Goal: Task Accomplishment & Management: Use online tool/utility

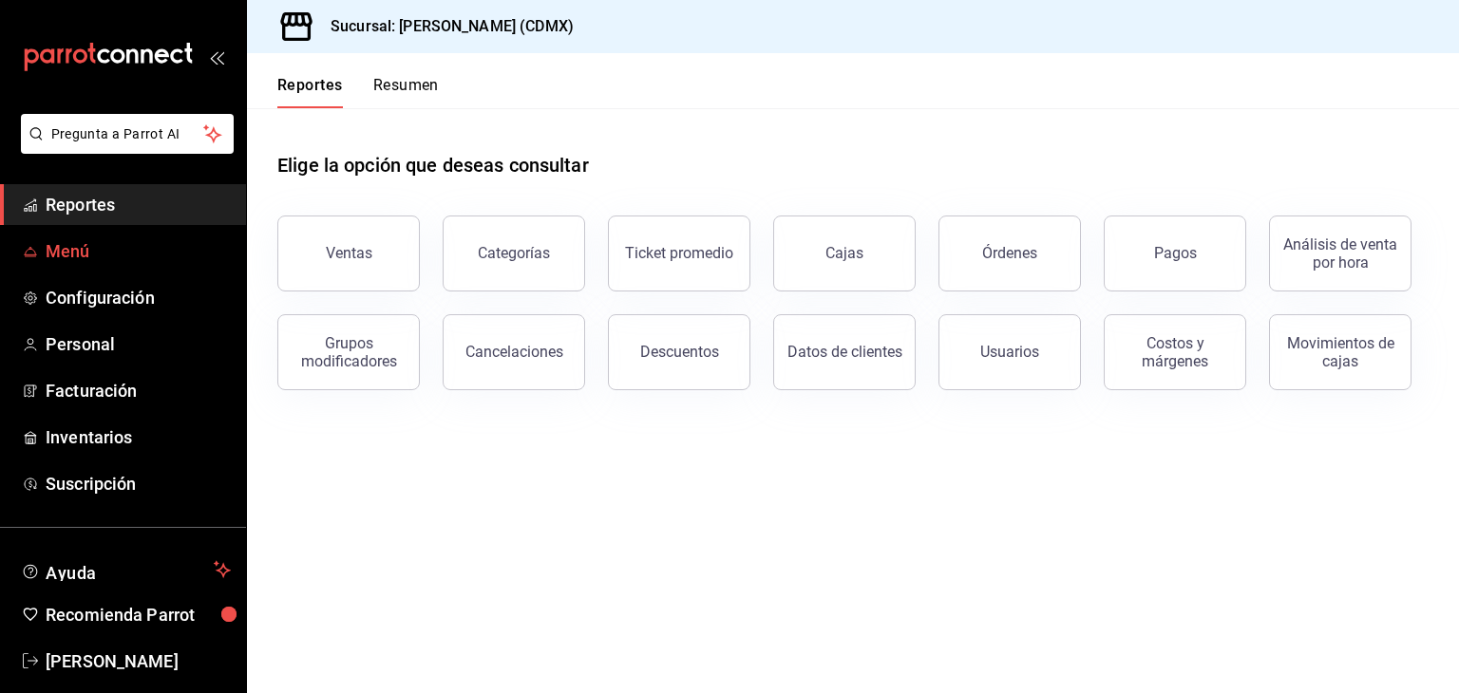
click at [96, 247] on span "Menú" at bounding box center [138, 251] width 185 height 26
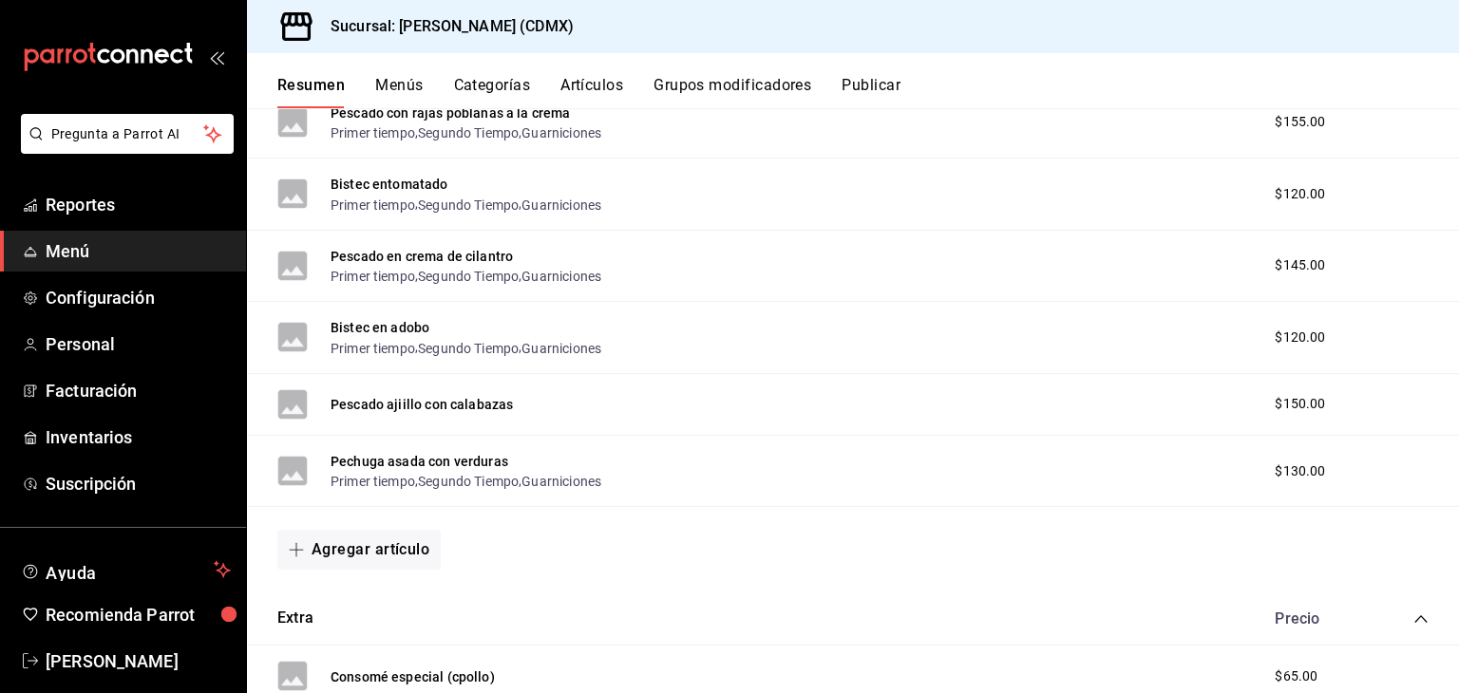
scroll to position [12819, 0]
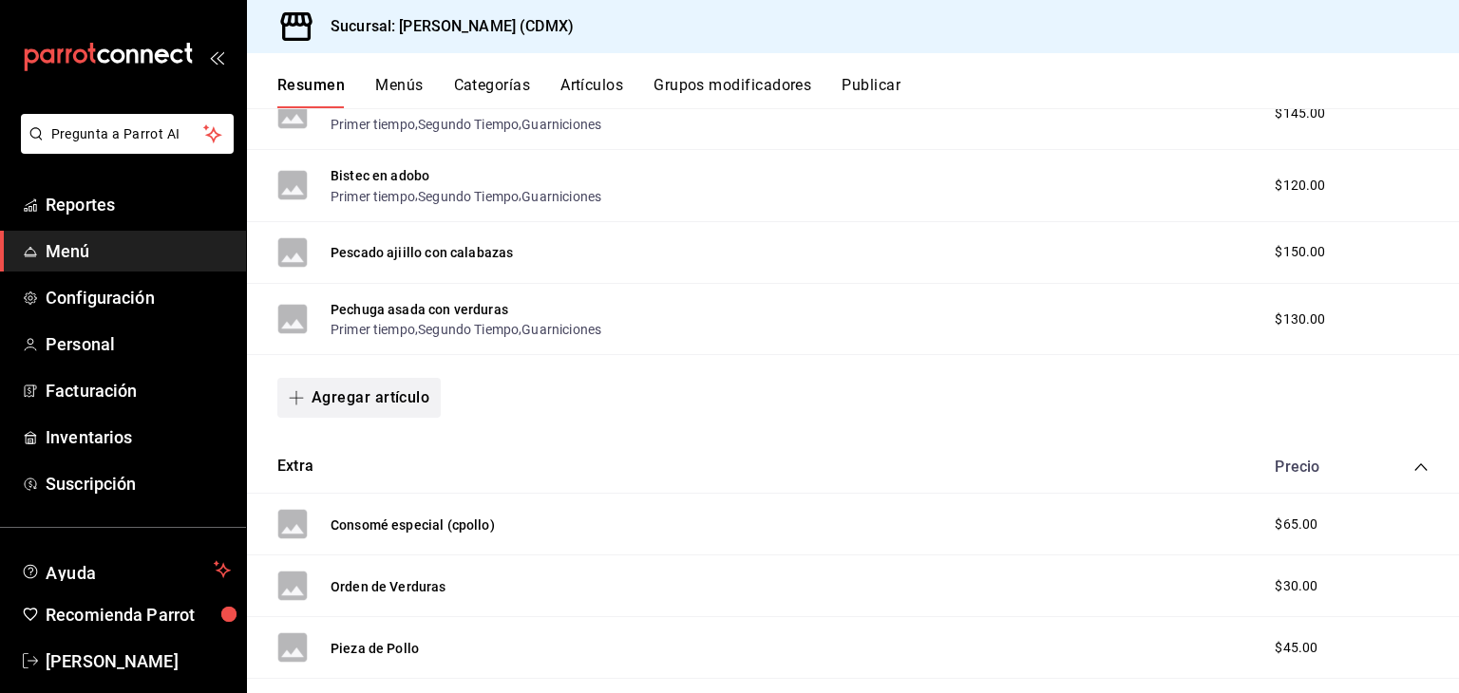
click at [332, 418] on button "Agregar artículo" at bounding box center [358, 398] width 163 height 40
click at [342, 525] on li "Artículo nuevo" at bounding box center [351, 528] width 149 height 47
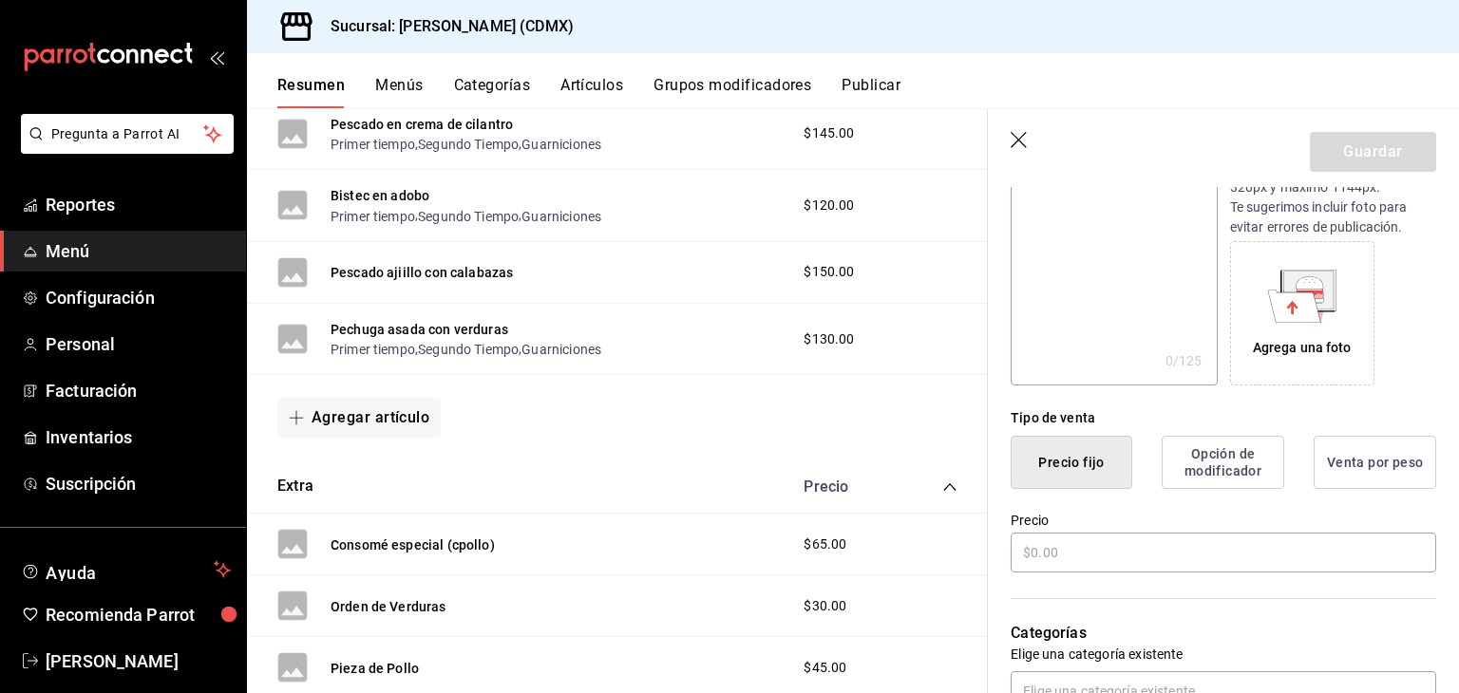
scroll to position [250, 0]
type input "Filete pesacdo zarandeado"
click at [1081, 561] on input "text" at bounding box center [1224, 552] width 426 height 40
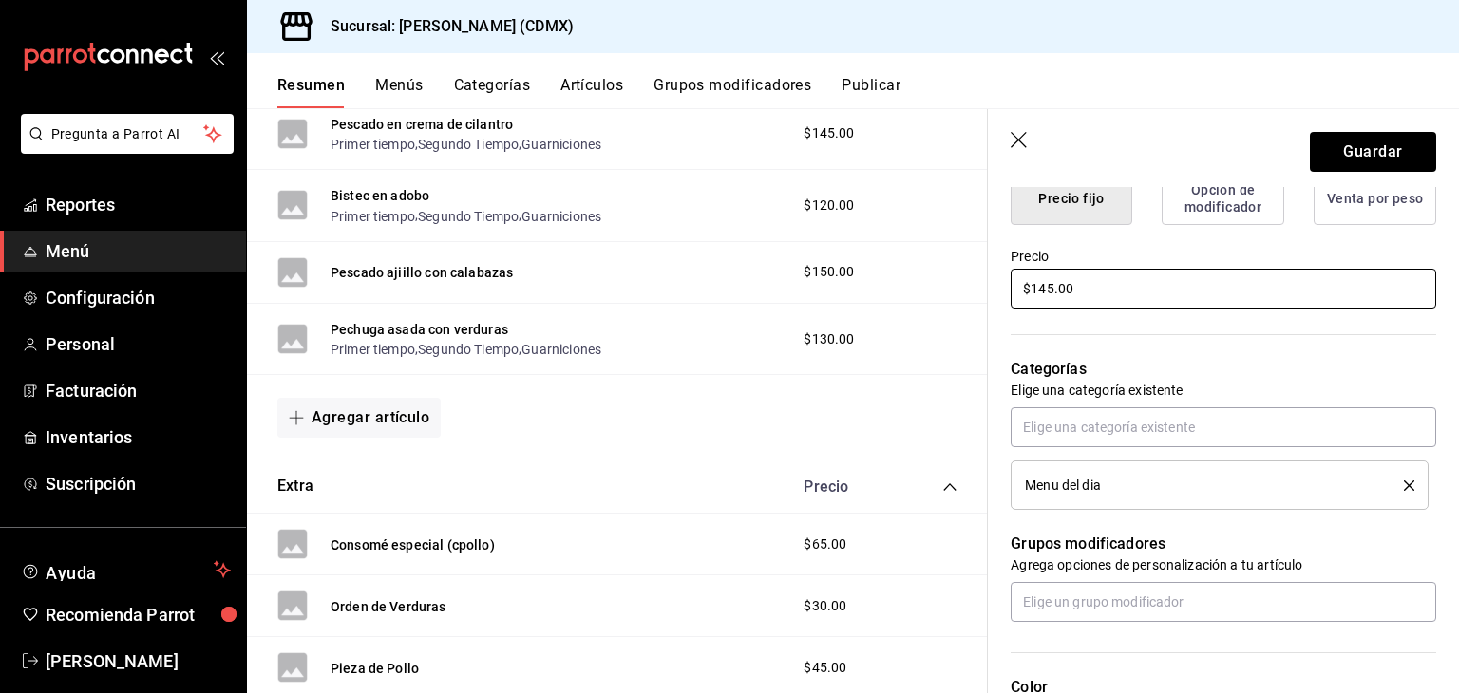
scroll to position [568, 0]
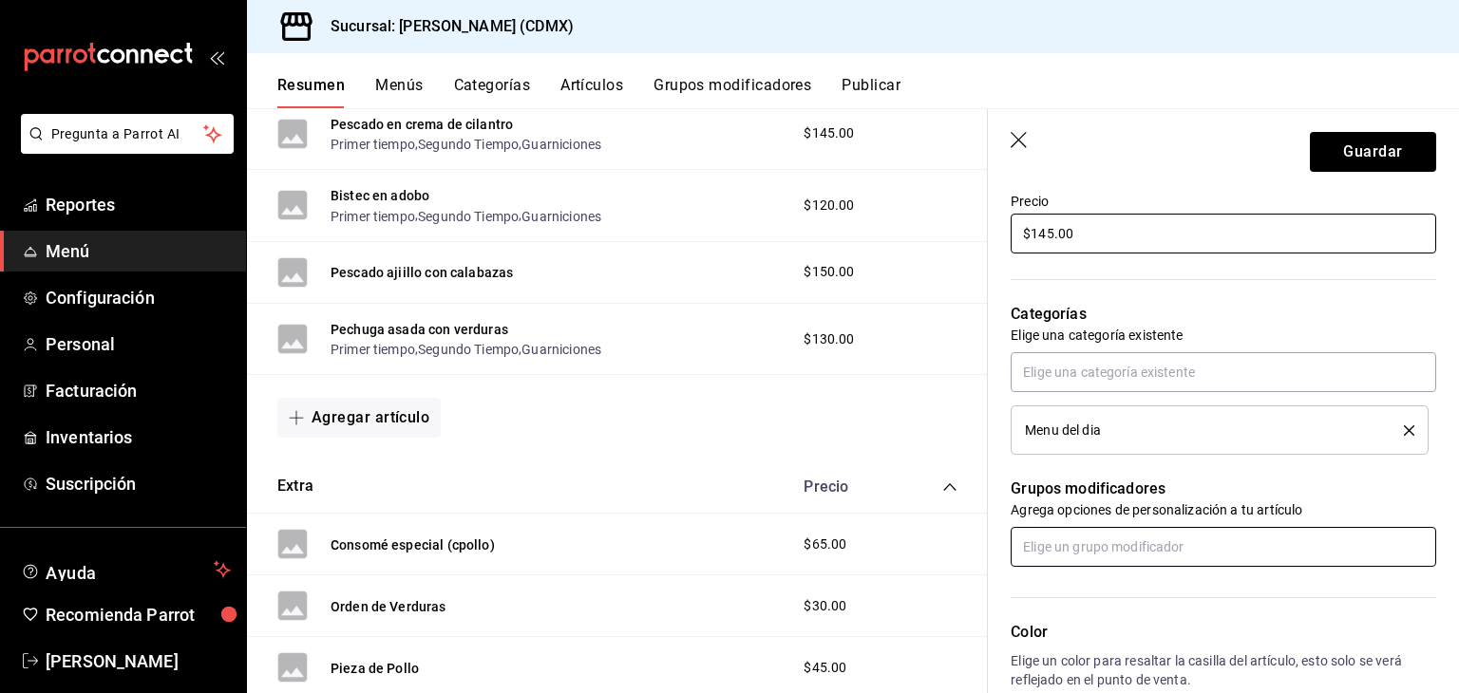
type input "$145.00"
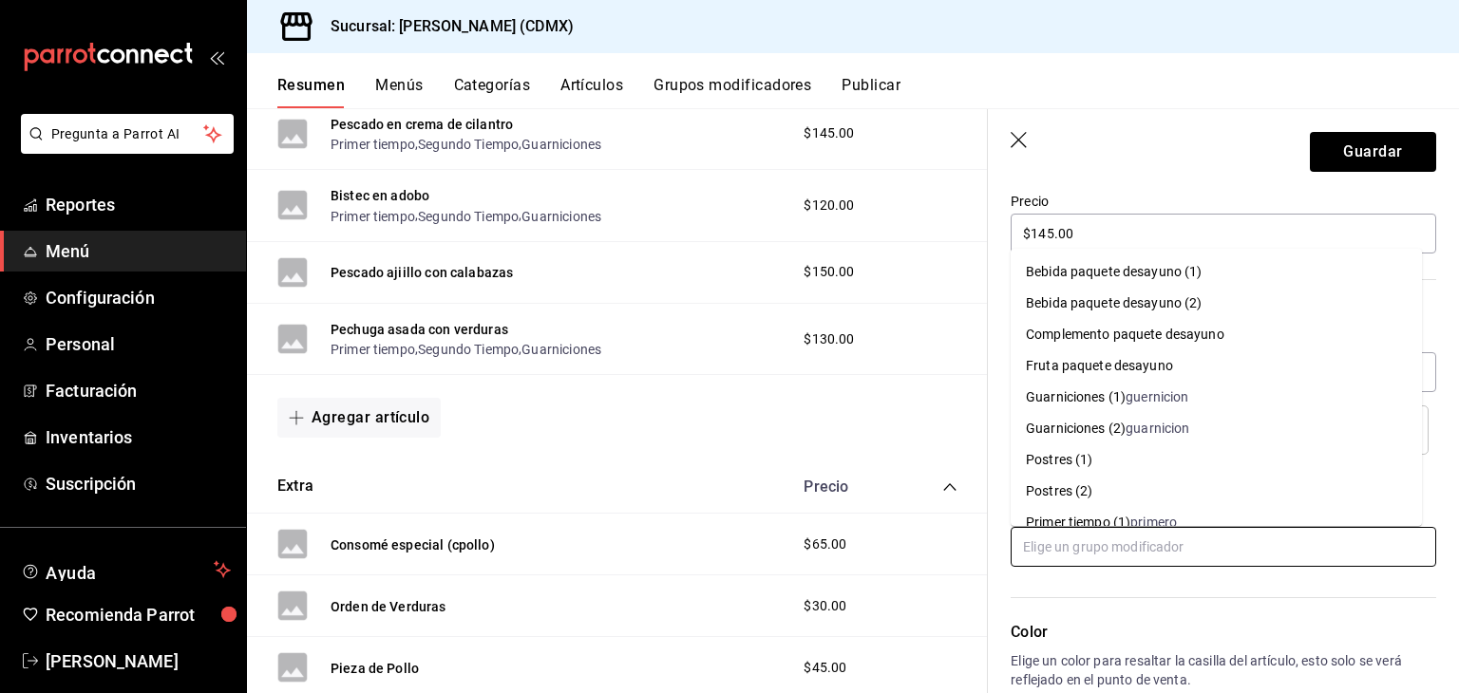
click at [1100, 544] on input "text" at bounding box center [1224, 547] width 426 height 40
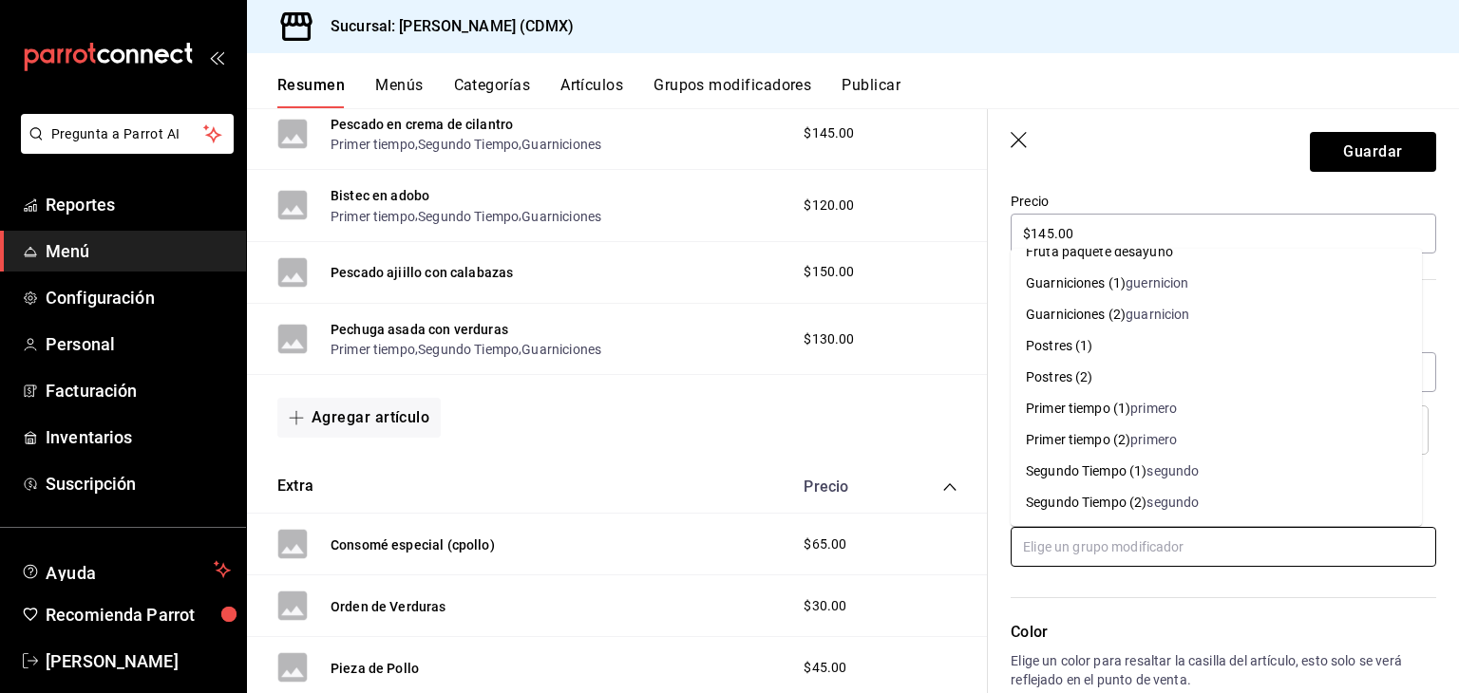
click at [1124, 411] on div "Primer tiempo (1)" at bounding box center [1078, 409] width 104 height 20
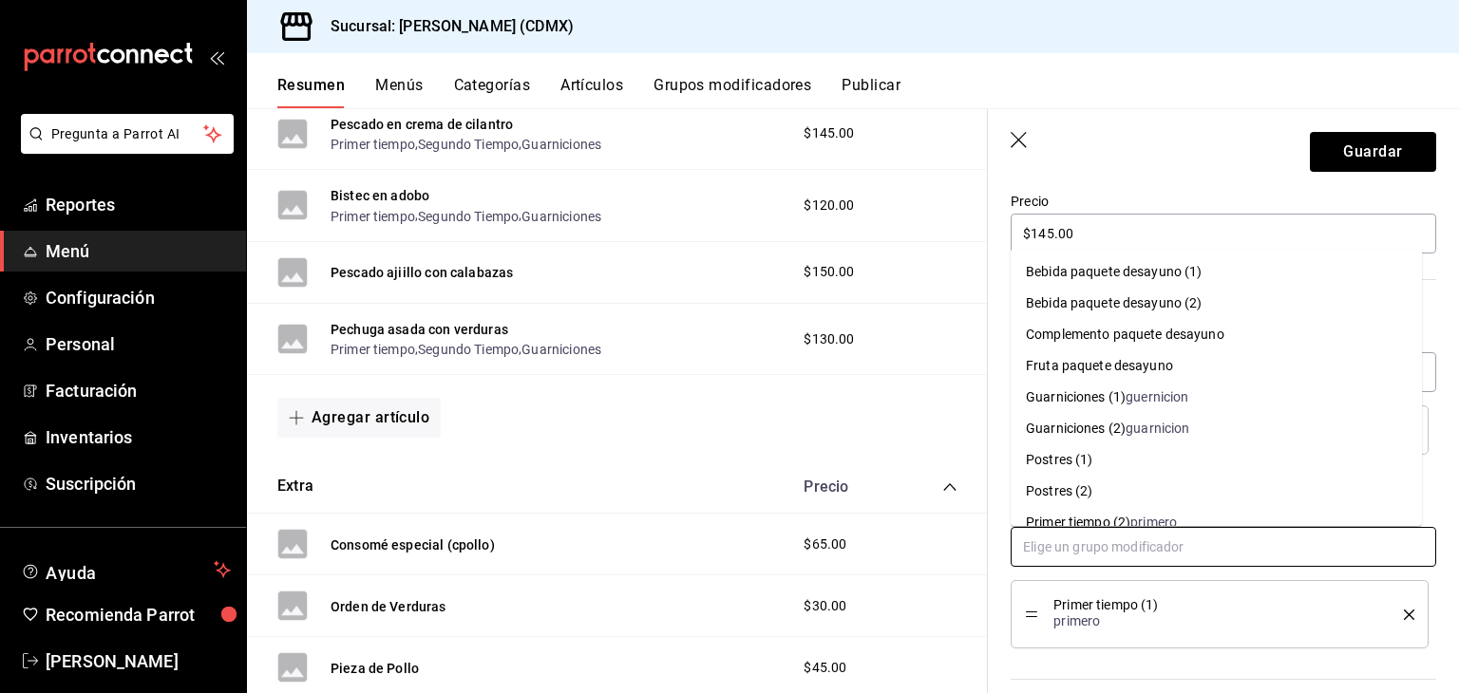
click at [1109, 550] on input "text" at bounding box center [1224, 547] width 426 height 40
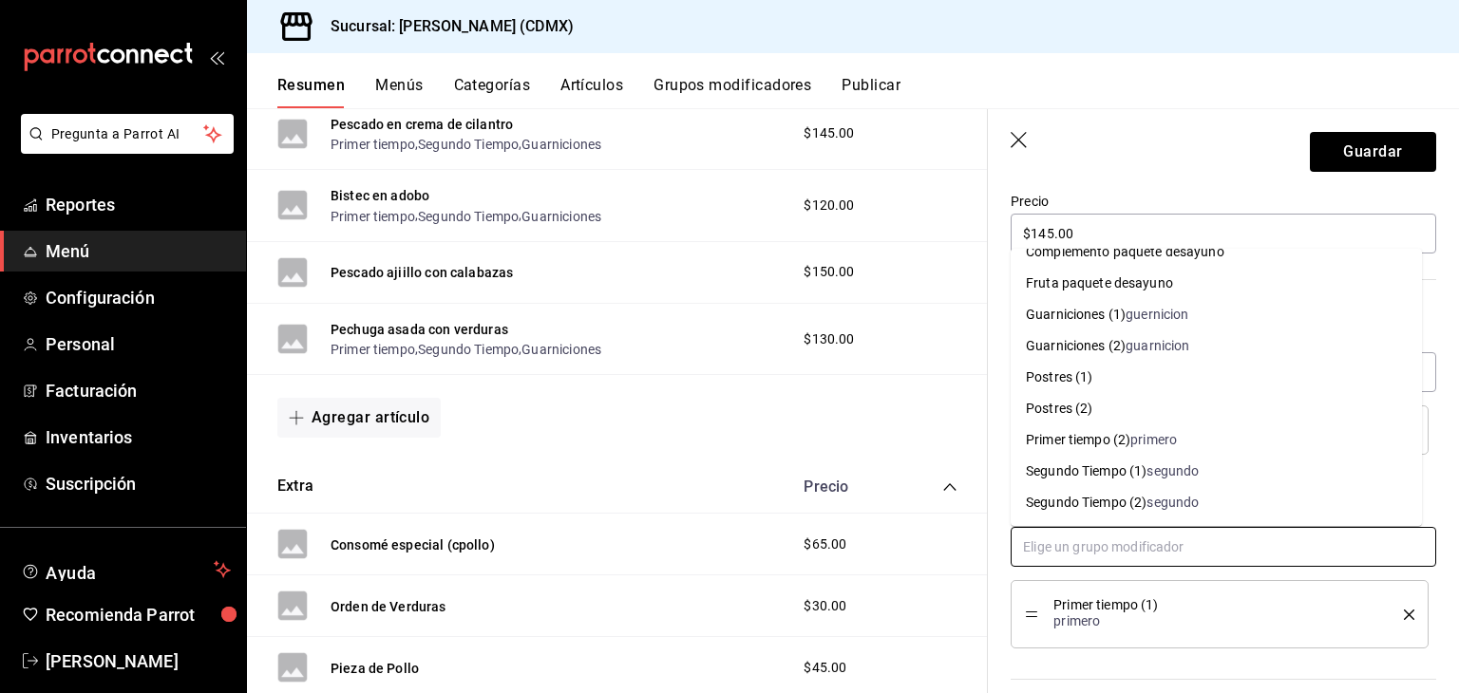
click at [1110, 472] on div "Segundo Tiempo (1)" at bounding box center [1086, 472] width 121 height 20
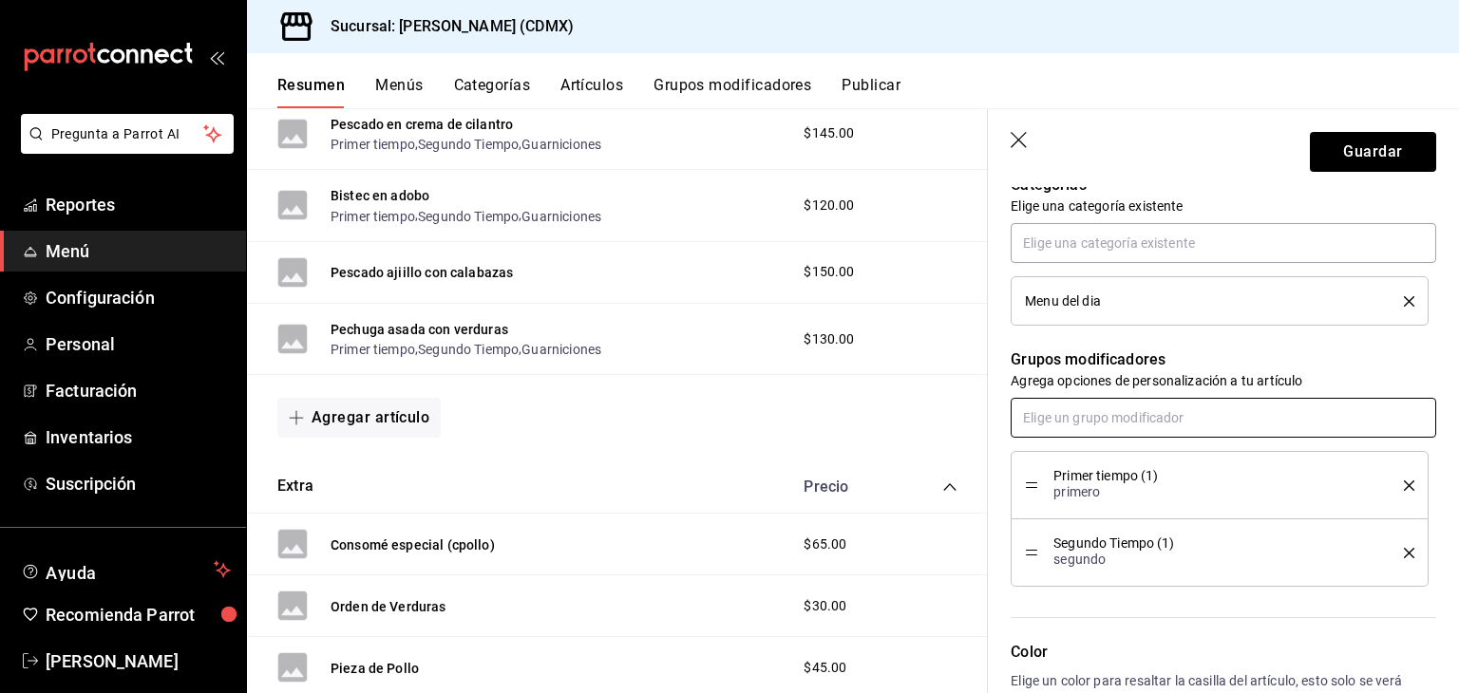
scroll to position [698, 0]
click at [1105, 427] on input "text" at bounding box center [1224, 417] width 426 height 40
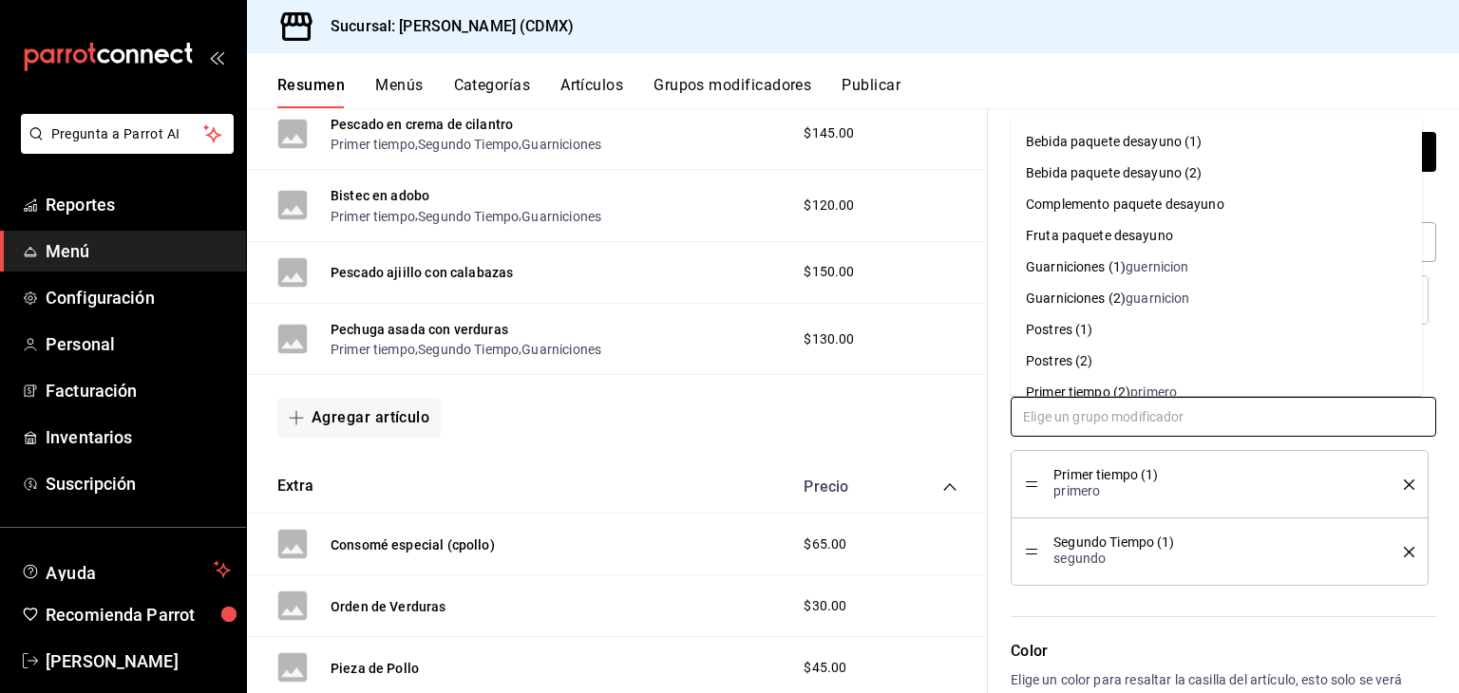
scroll to position [51, 0]
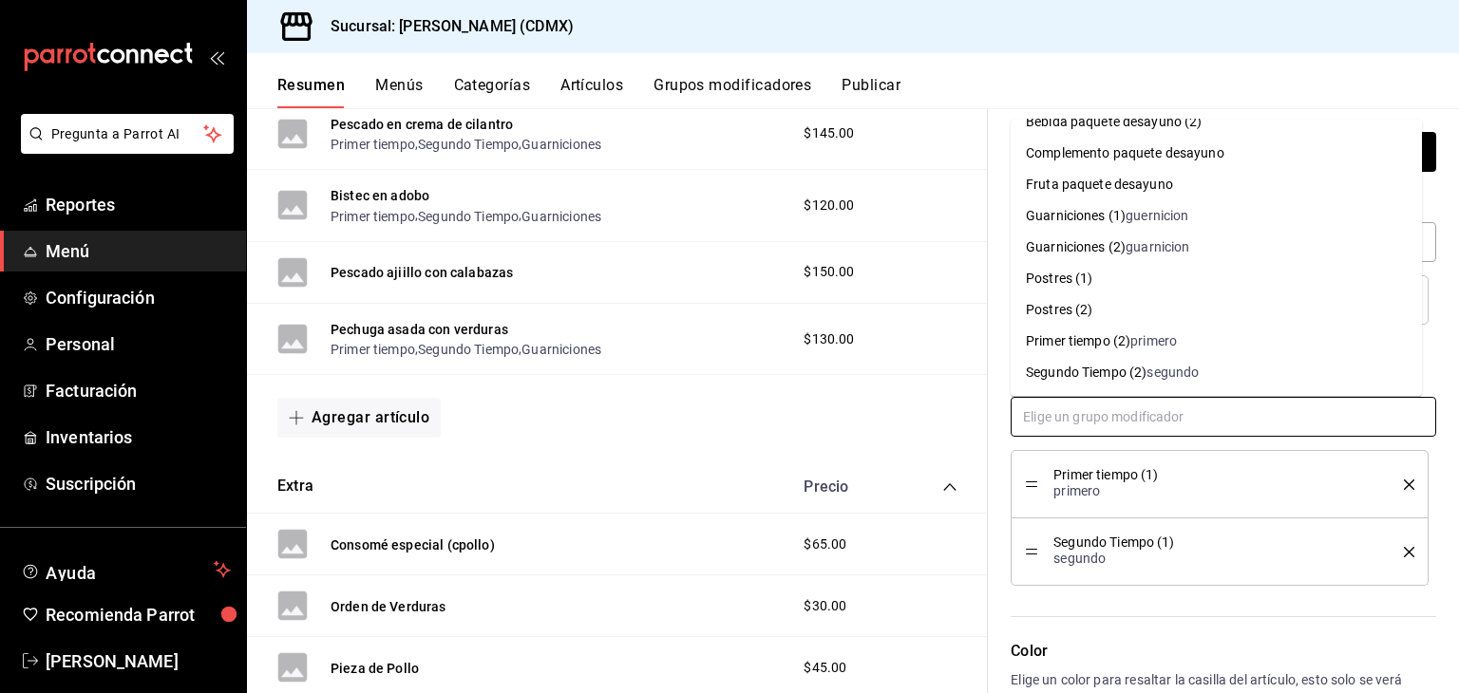
click at [1107, 213] on div "Guarniciones (1)" at bounding box center [1076, 216] width 100 height 20
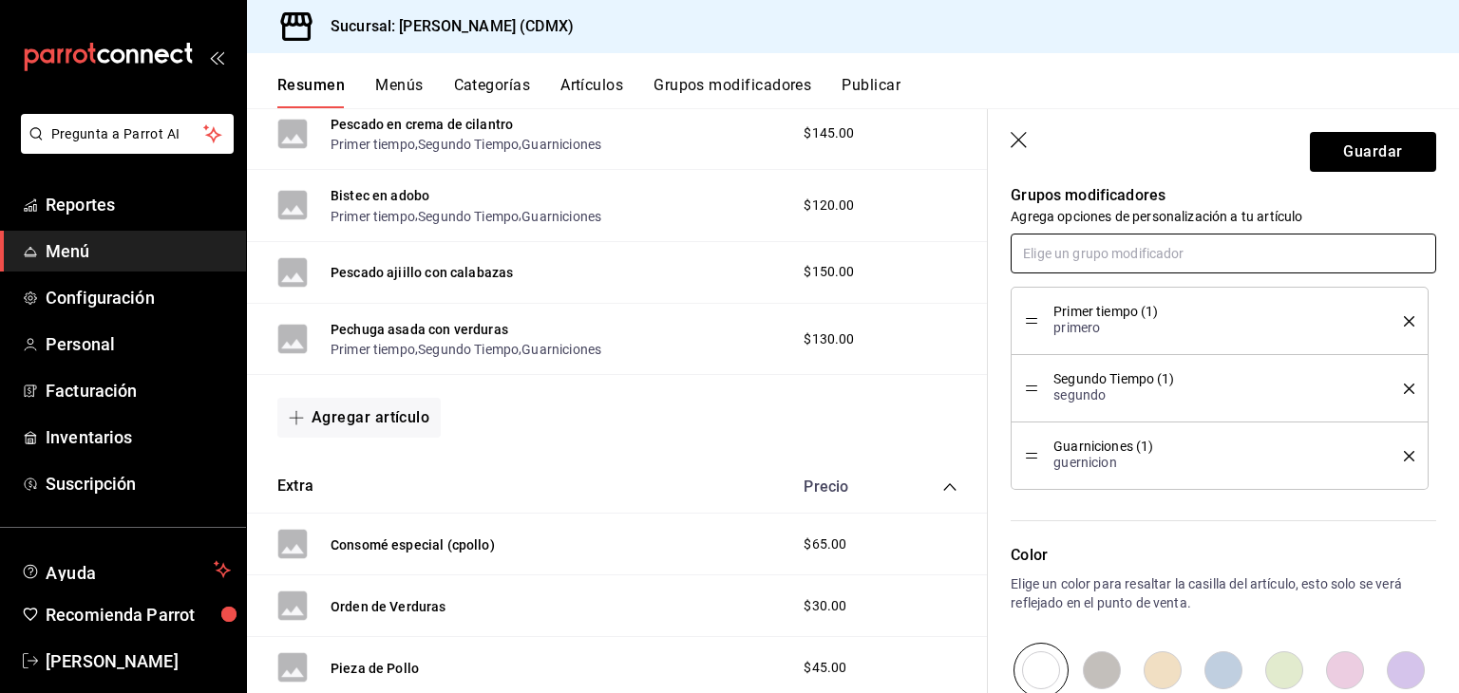
scroll to position [865, 0]
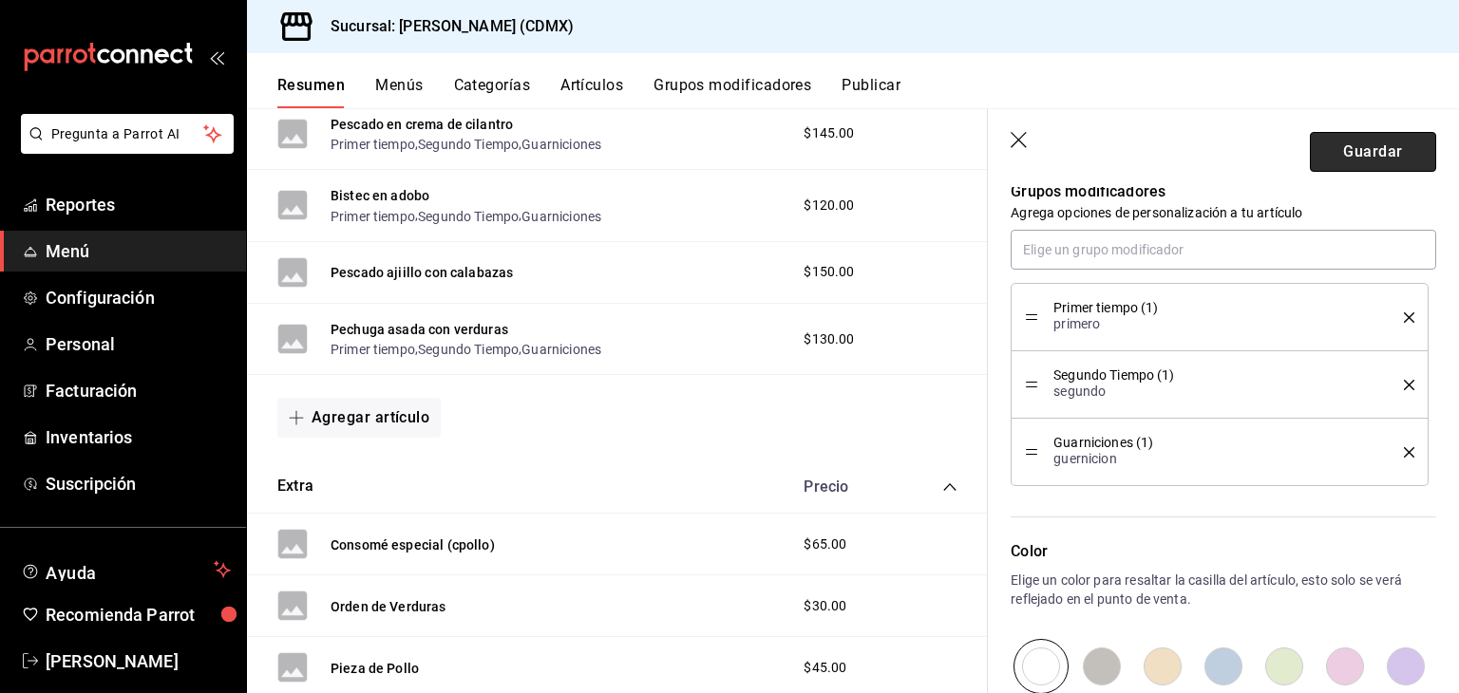
click at [1319, 142] on button "Guardar" at bounding box center [1373, 152] width 126 height 40
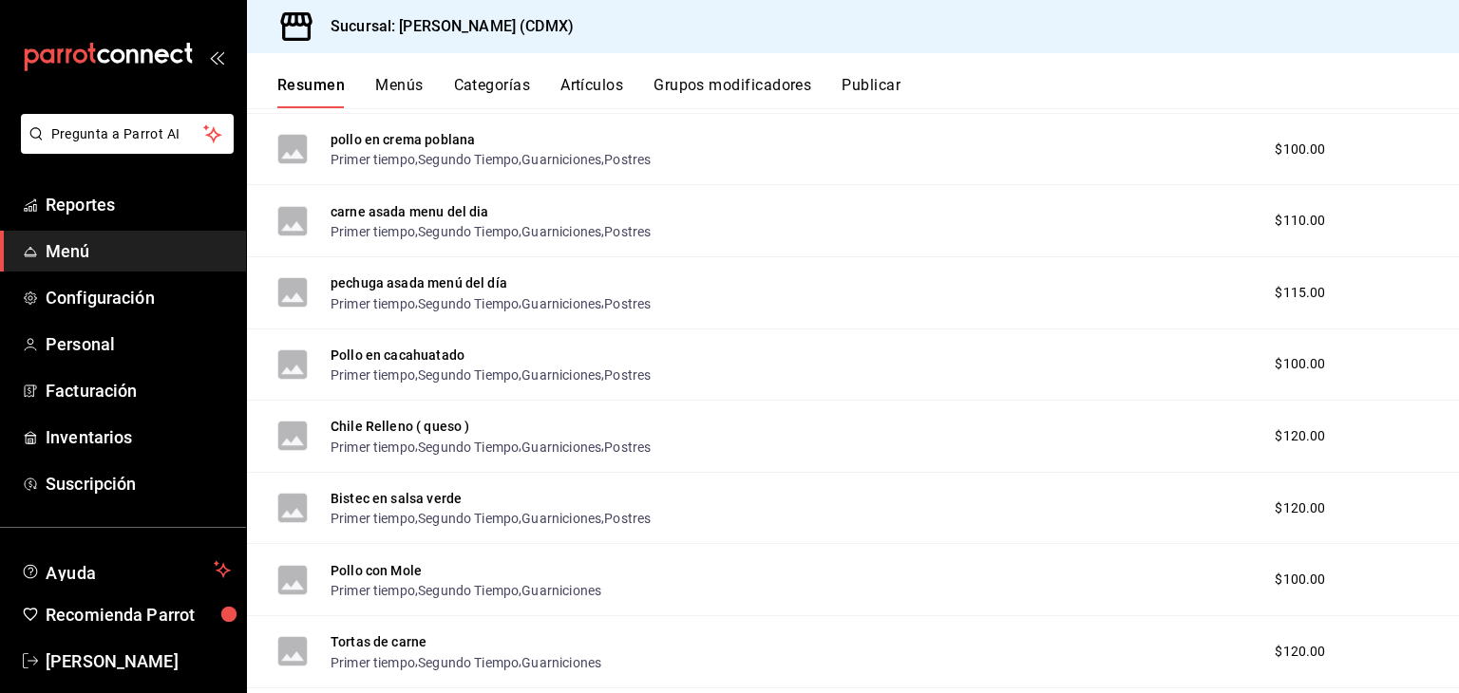
scroll to position [1434, 0]
